Goal: Task Accomplishment & Management: Use online tool/utility

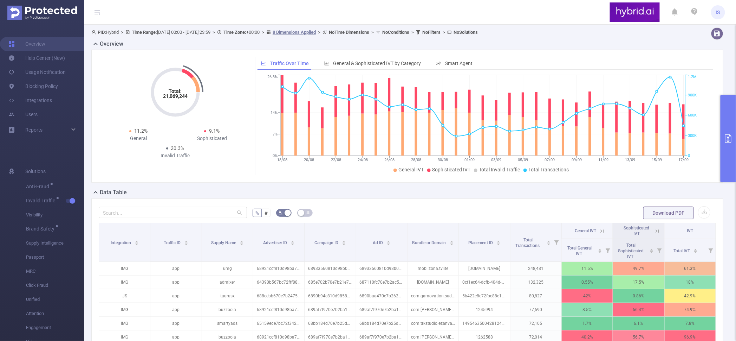
click at [729, 105] on button "primary" at bounding box center [728, 138] width 15 height 87
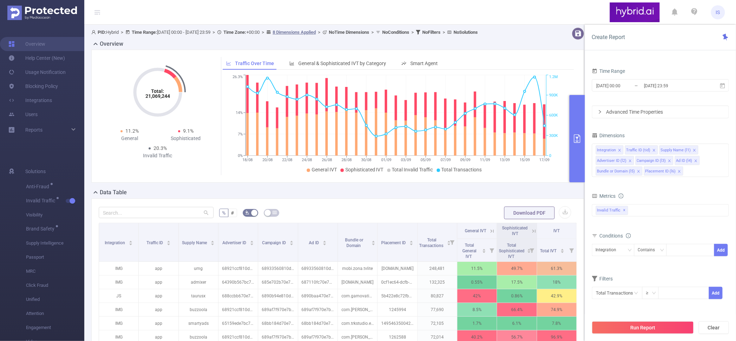
click at [380, 189] on div "Data Table" at bounding box center [340, 193] width 499 height 10
click at [347, 196] on div "Data Table" at bounding box center [340, 193] width 499 height 10
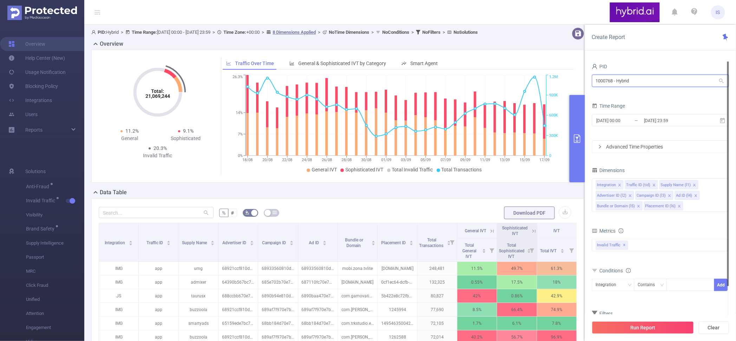
drag, startPoint x: 648, startPoint y: 81, endPoint x: 487, endPoint y: 77, distance: 160.7
click at [487, 77] on section "PID: Hybrid > Time Range: [DATE] 00:00 - [DATE] 23:59 > Time Zone: +00:00 > 8 D…" at bounding box center [410, 243] width 652 height 436
paste input "908"
type input "1000908"
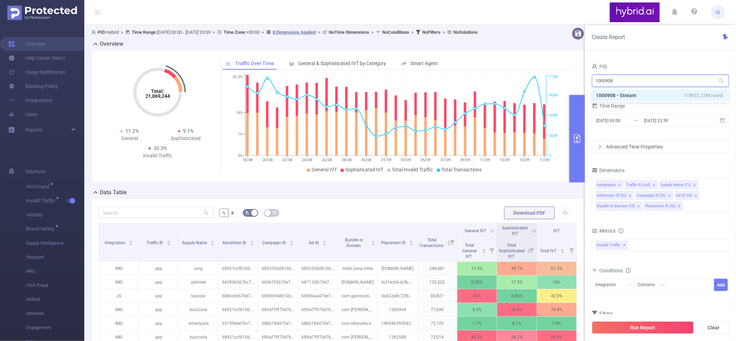
click at [626, 90] on li "1000908 - Stream 11M [5.72M rows]" at bounding box center [660, 95] width 137 height 11
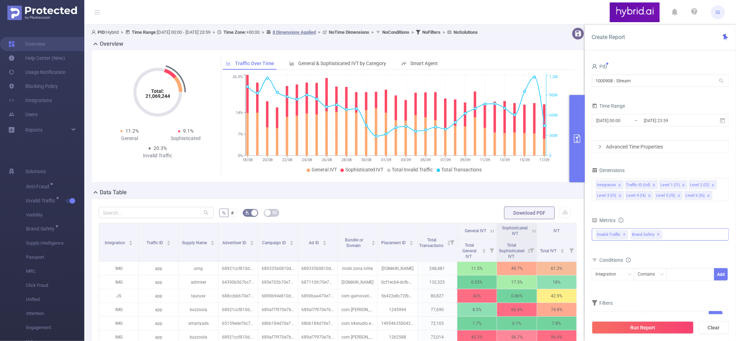
click at [658, 234] on span "✕" at bounding box center [659, 234] width 3 height 8
click at [639, 328] on button "Run Report" at bounding box center [643, 327] width 102 height 13
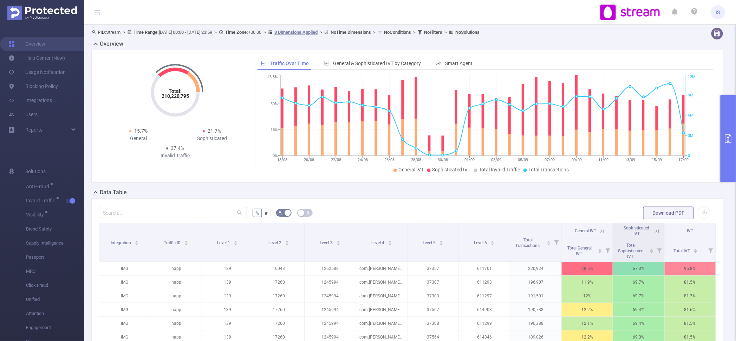
click at [655, 232] on icon at bounding box center [658, 231] width 6 height 6
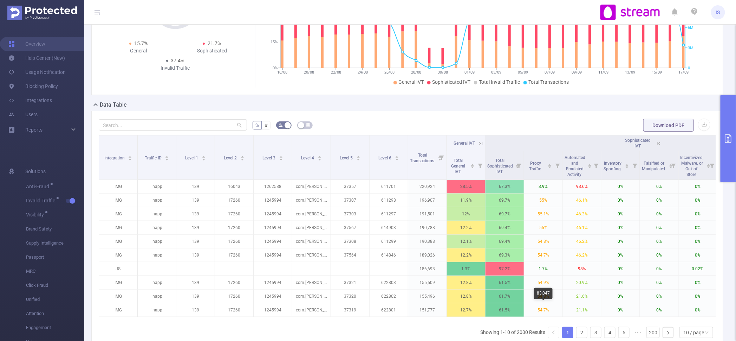
scroll to position [162, 0]
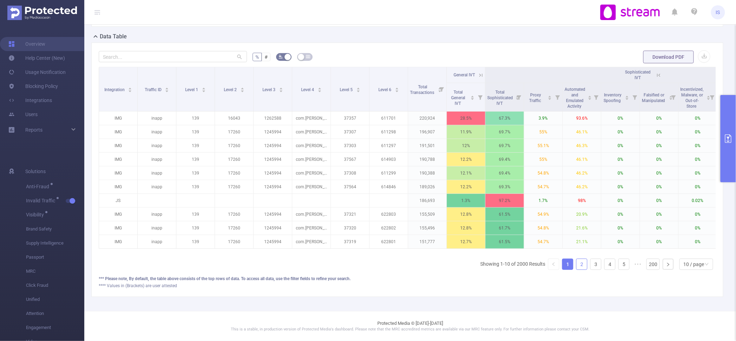
click at [581, 265] on link "2" at bounding box center [582, 264] width 11 height 11
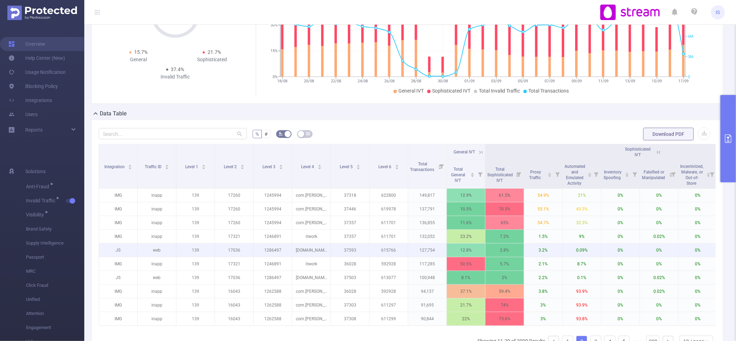
scroll to position [0, 0]
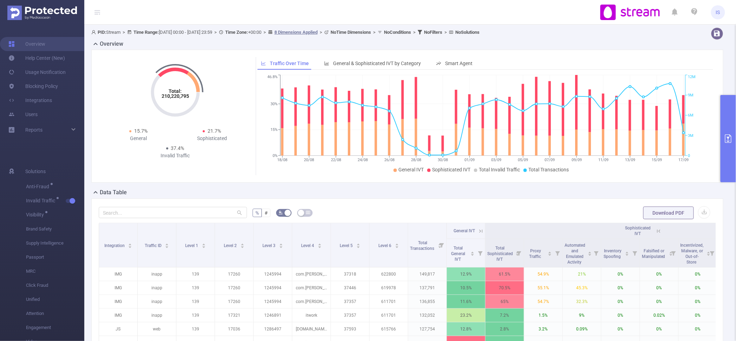
click at [728, 112] on button "primary" at bounding box center [728, 138] width 15 height 87
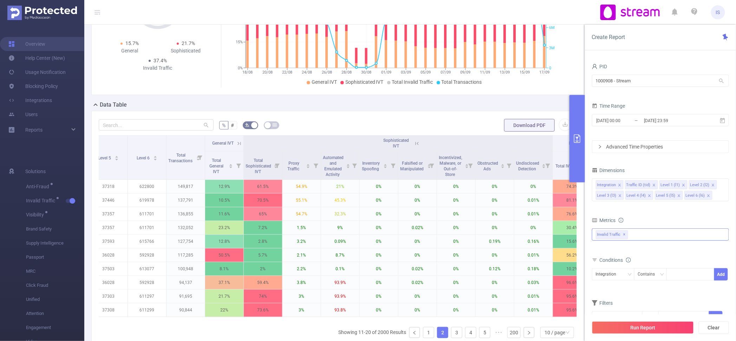
scroll to position [0, 216]
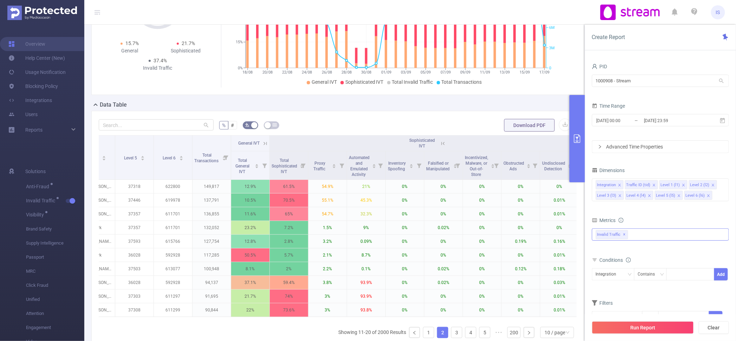
click at [442, 140] on icon at bounding box center [443, 143] width 6 height 6
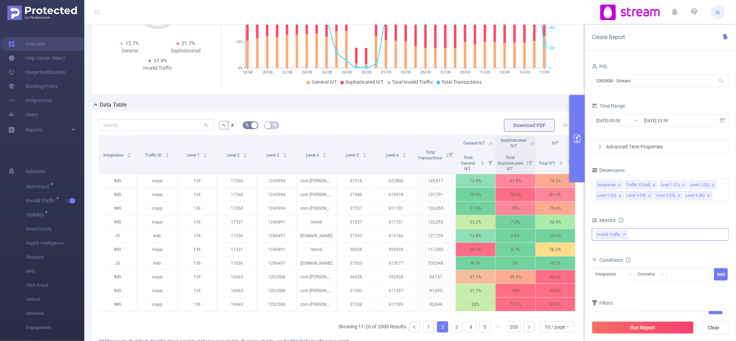
click at [530, 141] on icon at bounding box center [533, 143] width 6 height 6
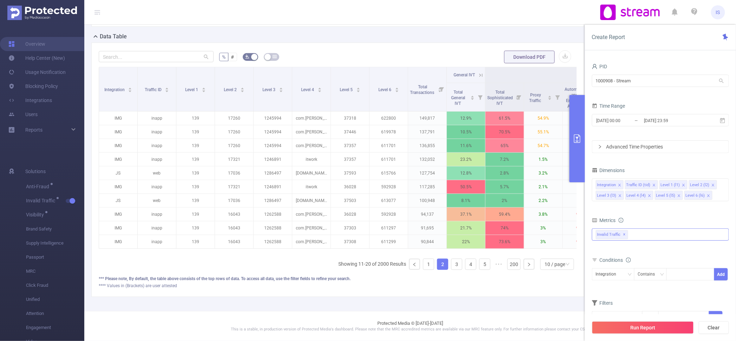
scroll to position [162, 0]
click at [452, 264] on link "3" at bounding box center [457, 264] width 11 height 11
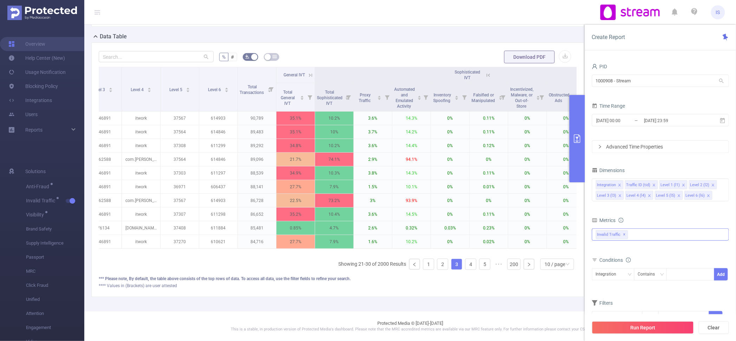
scroll to position [0, 167]
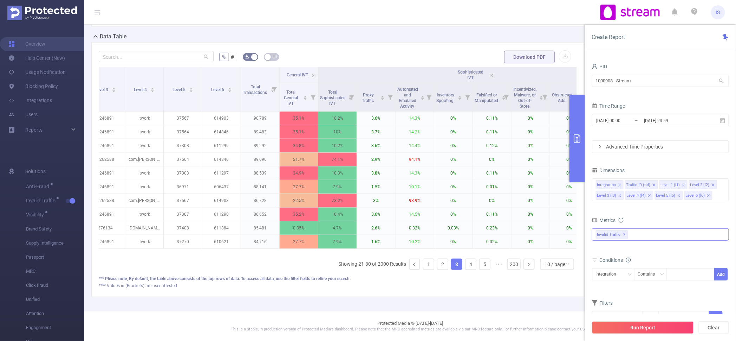
click at [314, 72] on icon at bounding box center [314, 75] width 6 height 6
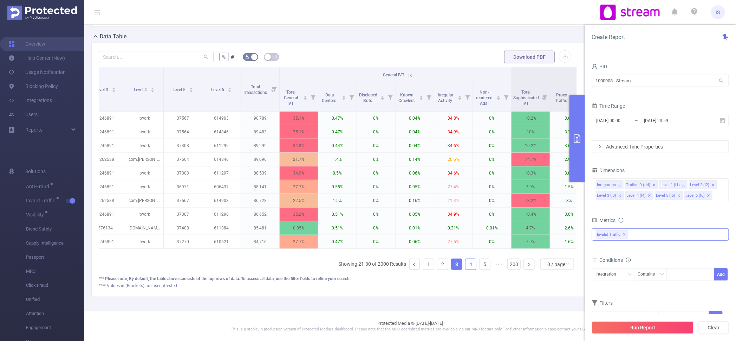
click at [469, 266] on link "4" at bounding box center [471, 264] width 11 height 11
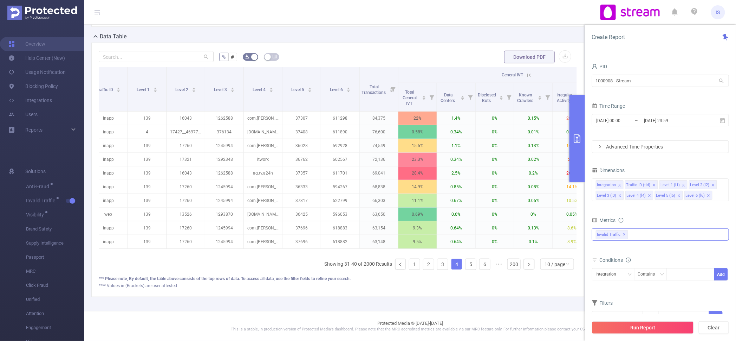
scroll to position [0, 0]
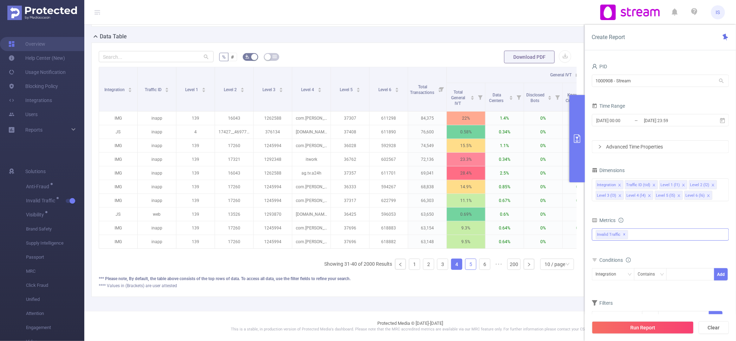
click at [466, 267] on link "5" at bounding box center [471, 264] width 11 height 11
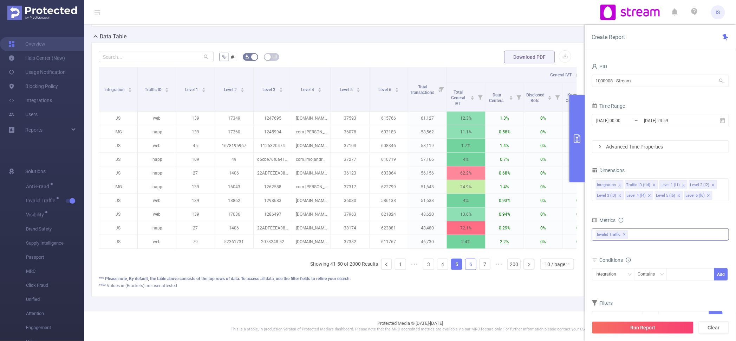
click at [466, 264] on link "6" at bounding box center [471, 264] width 11 height 11
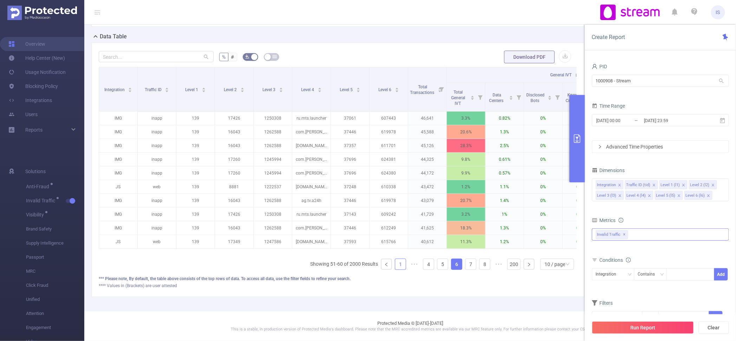
click at [397, 263] on link "1" at bounding box center [400, 264] width 11 height 11
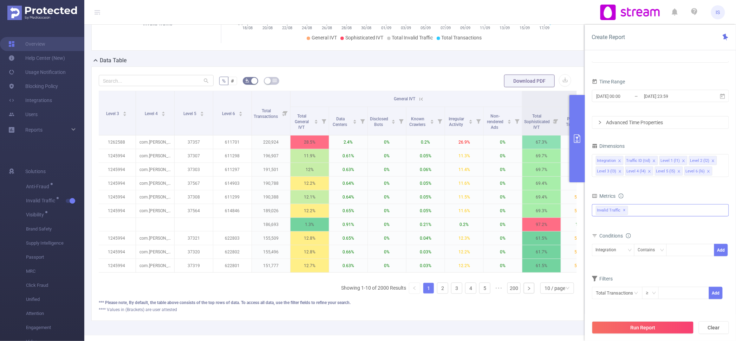
scroll to position [0, 321]
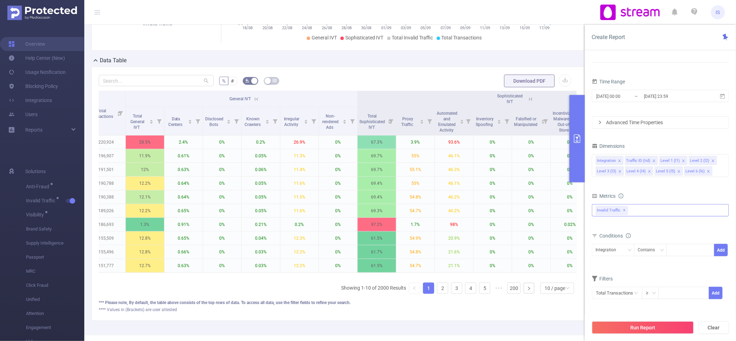
click at [257, 100] on icon at bounding box center [256, 99] width 6 height 6
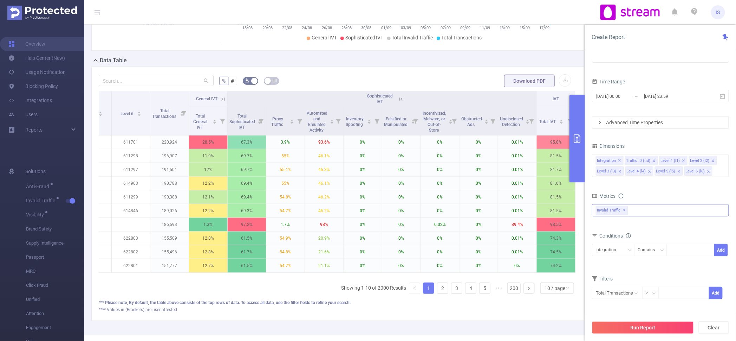
click at [398, 102] on icon at bounding box center [401, 99] width 6 height 6
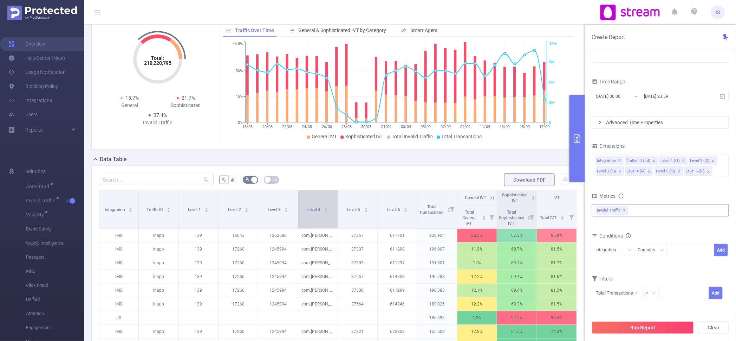
scroll to position [0, 0]
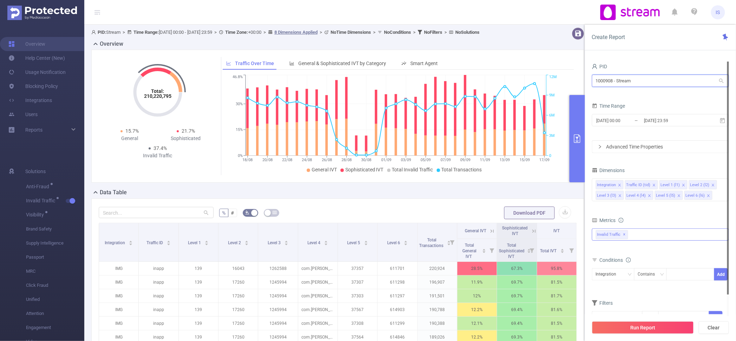
drag, startPoint x: 647, startPoint y: 78, endPoint x: 463, endPoint y: 73, distance: 184.3
click at [463, 73] on section "PID: Stream > Time Range: [DATE] 00:00 - [DATE] 23:59 > Time Zone: +00:00 > 8 D…" at bounding box center [410, 243] width 652 height 436
paste input "692"
type input "1000692"
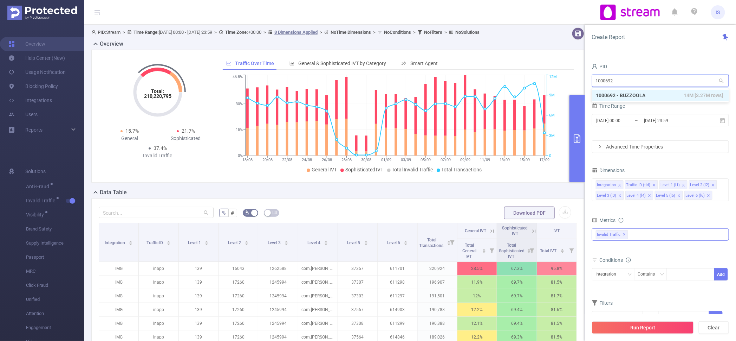
click at [630, 99] on li "1000692 - BUZZOOLA 14M [3.27M rows]" at bounding box center [660, 95] width 137 height 11
click at [659, 234] on span "✕" at bounding box center [659, 234] width 3 height 8
click at [639, 216] on div "Metrics" at bounding box center [660, 221] width 137 height 12
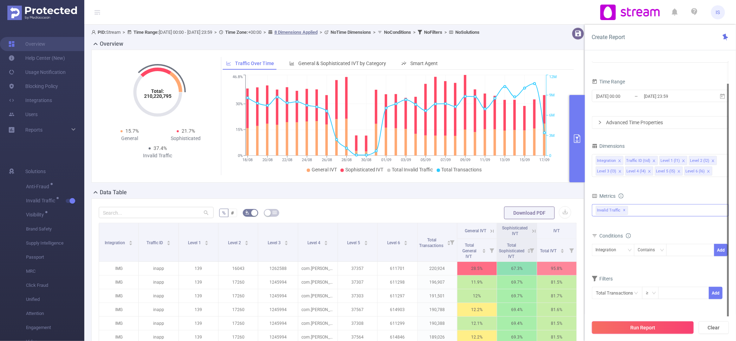
click at [644, 328] on button "Run Report" at bounding box center [643, 327] width 102 height 13
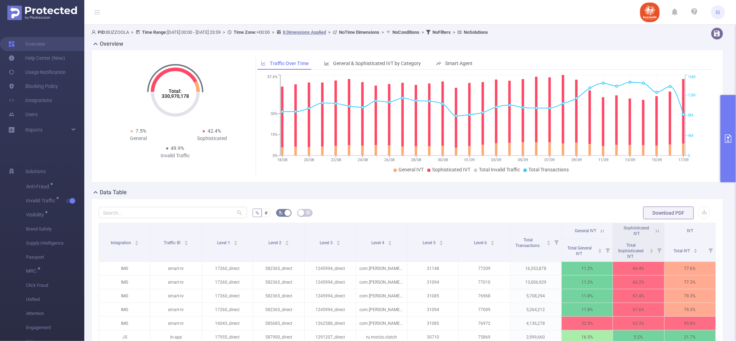
click at [727, 106] on button "primary" at bounding box center [728, 138] width 15 height 87
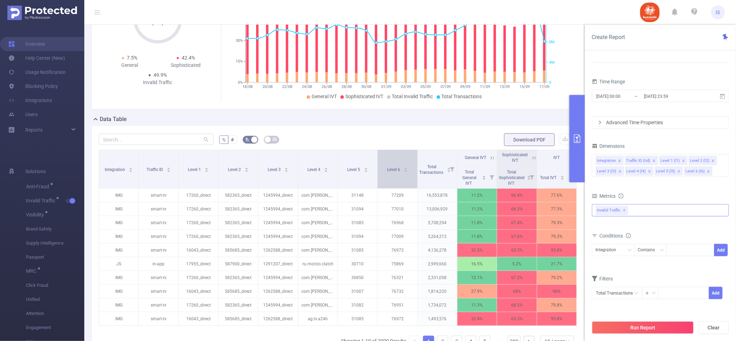
scroll to position [132, 0]
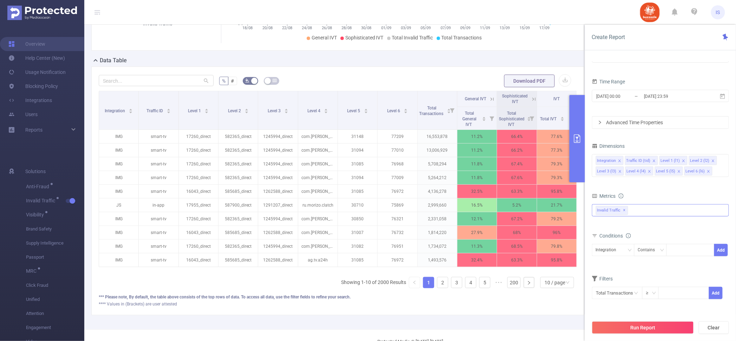
click at [531, 102] on icon at bounding box center [534, 99] width 6 height 6
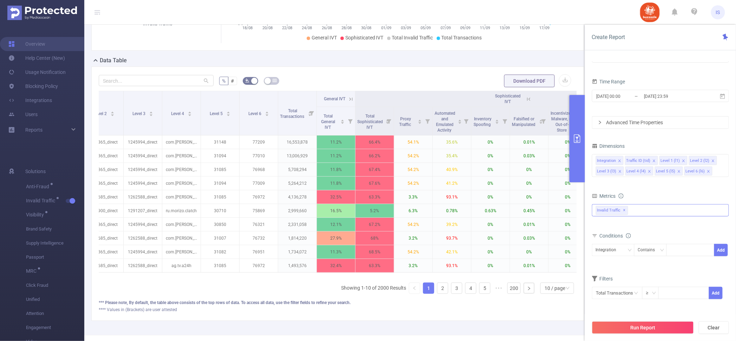
scroll to position [0, 140]
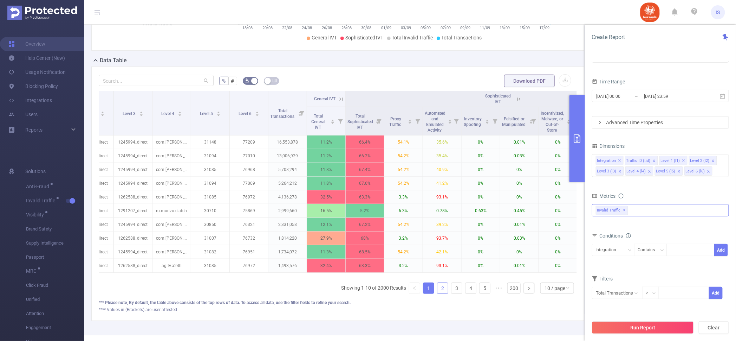
click at [440, 293] on link "2" at bounding box center [443, 288] width 11 height 11
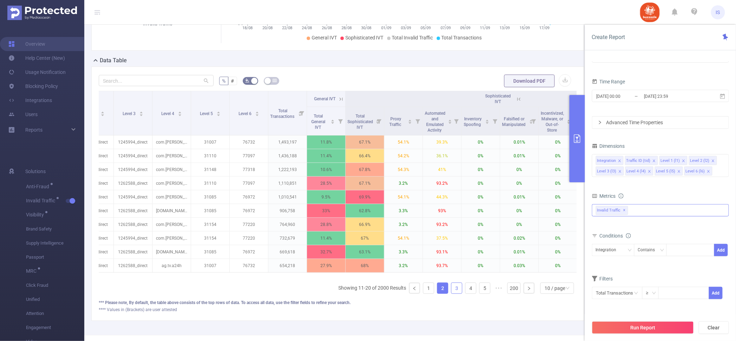
click at [454, 293] on link "3" at bounding box center [457, 288] width 11 height 11
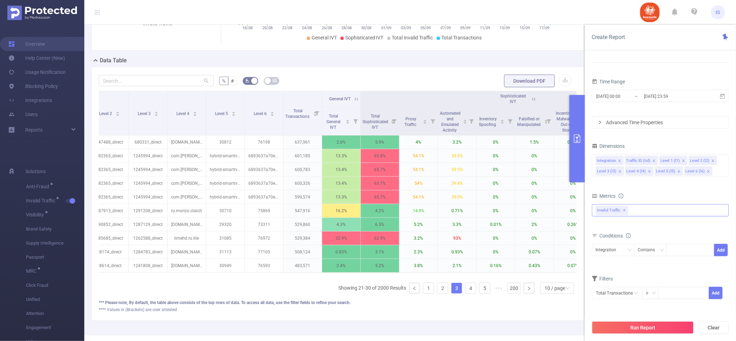
scroll to position [0, 124]
click at [466, 293] on link "4" at bounding box center [471, 288] width 11 height 11
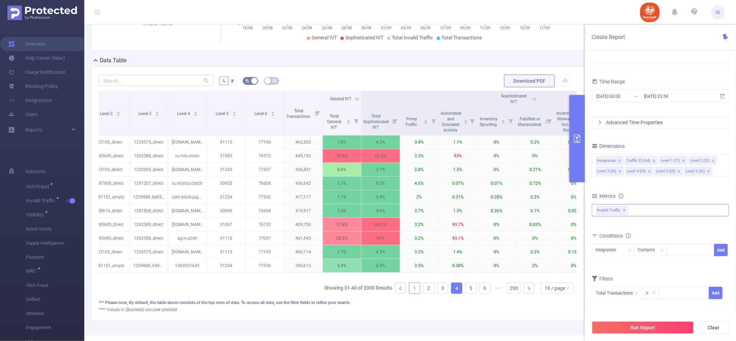
click at [411, 293] on link "1" at bounding box center [415, 288] width 11 height 11
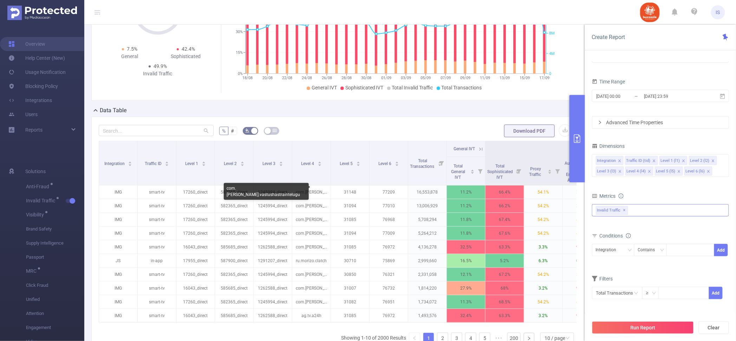
scroll to position [0, 0]
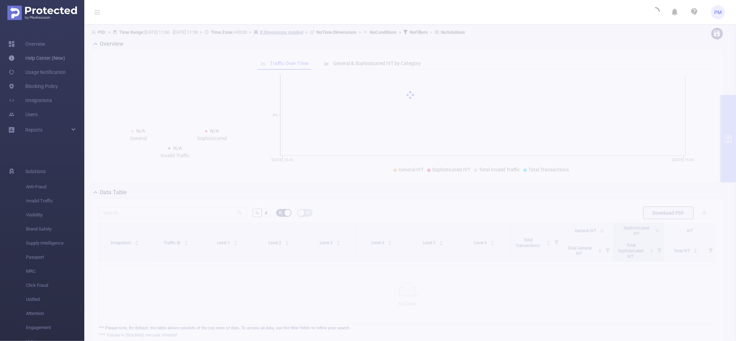
click at [34, 62] on link "Help Center (New)" at bounding box center [36, 58] width 57 height 14
